Goal: Information Seeking & Learning: Learn about a topic

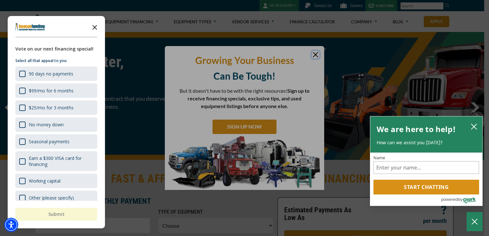
click at [92, 26] on icon "Close the survey" at bounding box center [94, 26] width 13 height 13
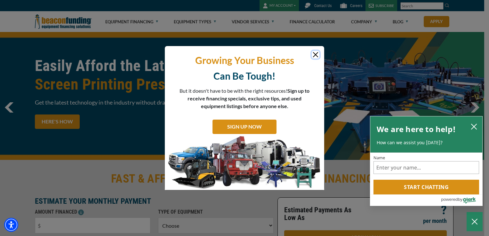
click at [314, 55] on button "Close" at bounding box center [316, 55] width 8 height 8
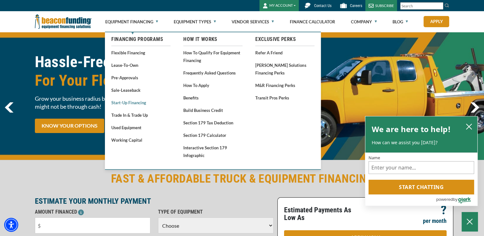
click at [127, 105] on link "Start-Up Financing" at bounding box center [140, 103] width 59 height 8
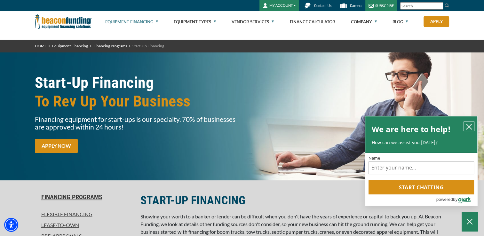
click at [474, 127] on button "close chatbox" at bounding box center [469, 126] width 10 height 9
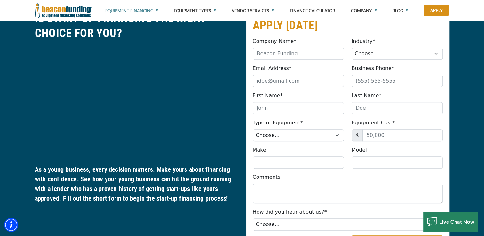
scroll to position [320, 0]
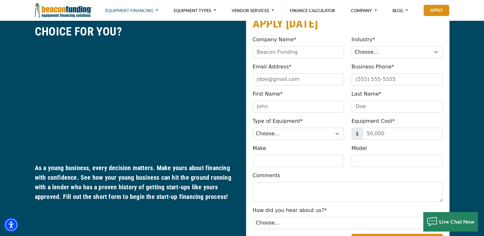
click at [198, 36] on h2 "IS START-UP FINANCING THE RIGHT CHOICE FOR YOU?" at bounding box center [136, 24] width 203 height 29
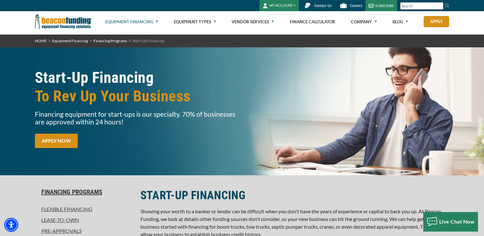
scroll to position [0, 0]
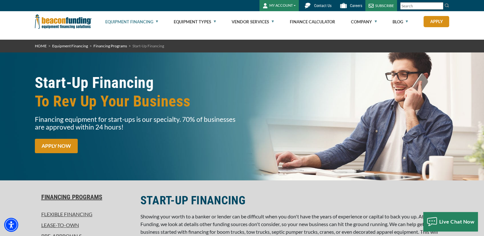
click at [282, 5] on button "MY ACCOUNT" at bounding box center [278, 5] width 39 height 11
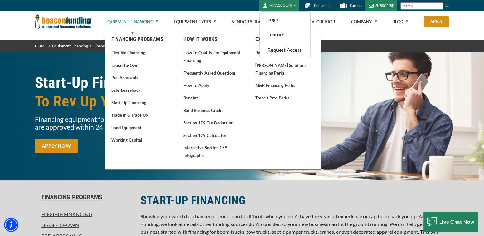
click at [416, 20] on ul "Equipment Financing Financing Programs Empty heading Flexible Financing Lease-T…" at bounding box center [277, 21] width 344 height 21
